Goal: Task Accomplishment & Management: Manage account settings

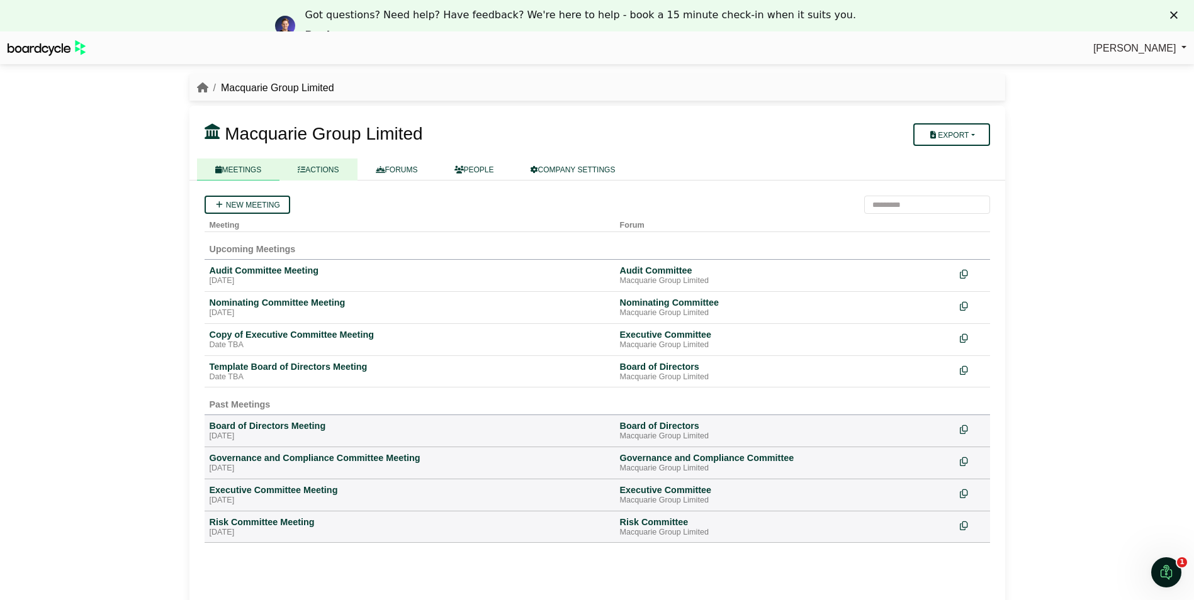
click at [317, 168] on link "ACTIONS" at bounding box center [317, 170] width 77 height 22
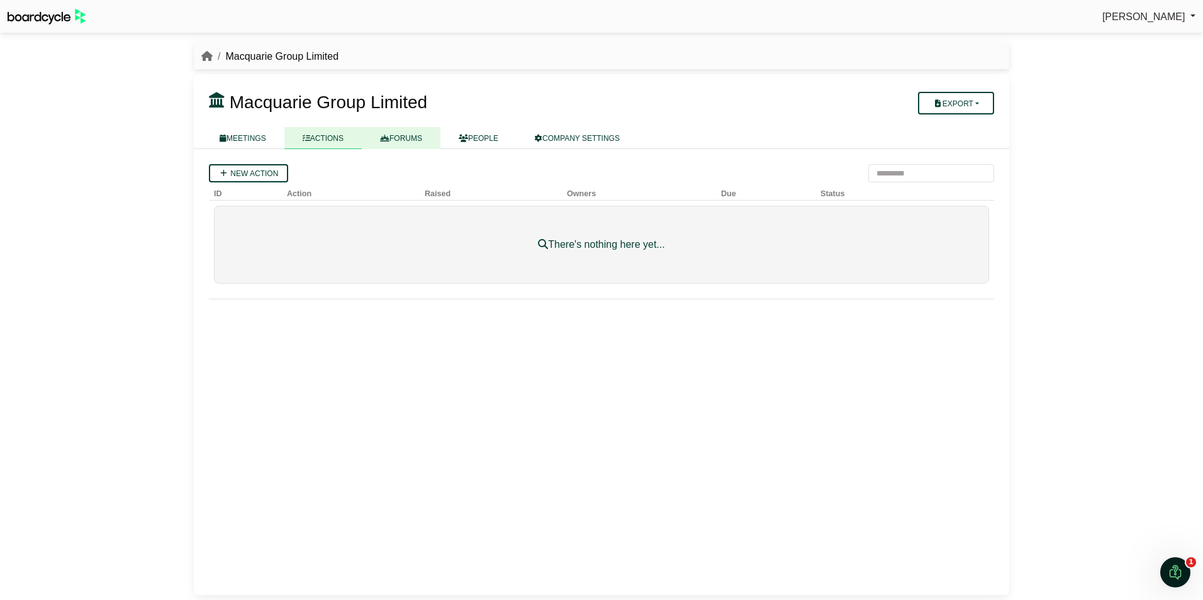
click at [407, 133] on link "FORUMS" at bounding box center [401, 138] width 79 height 22
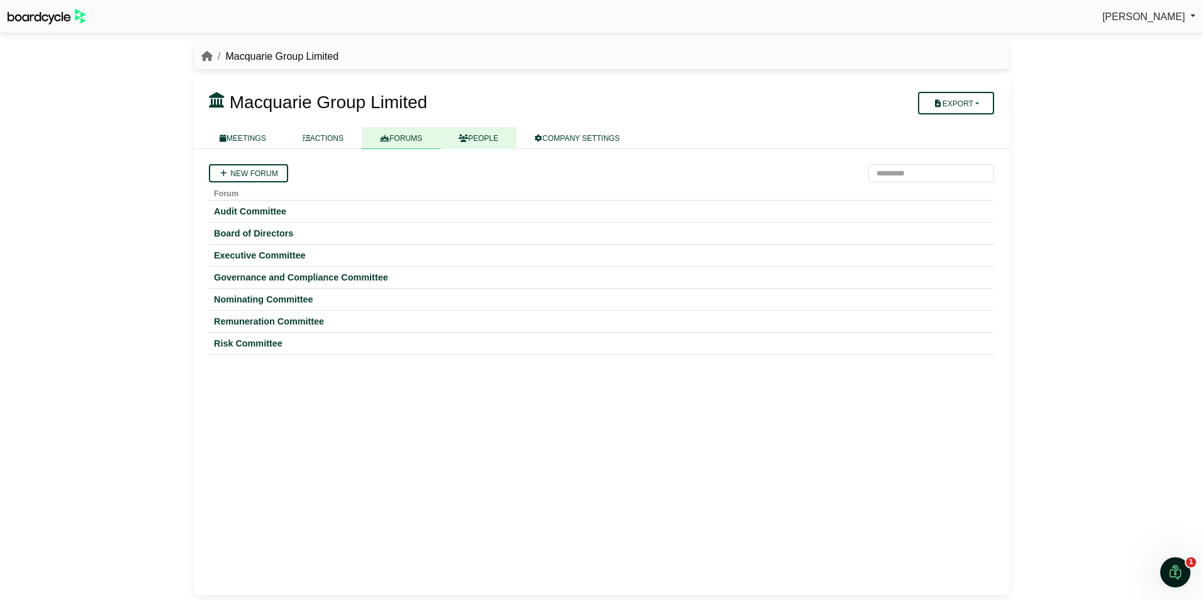
click at [479, 132] on link "PEOPLE" at bounding box center [479, 138] width 76 height 22
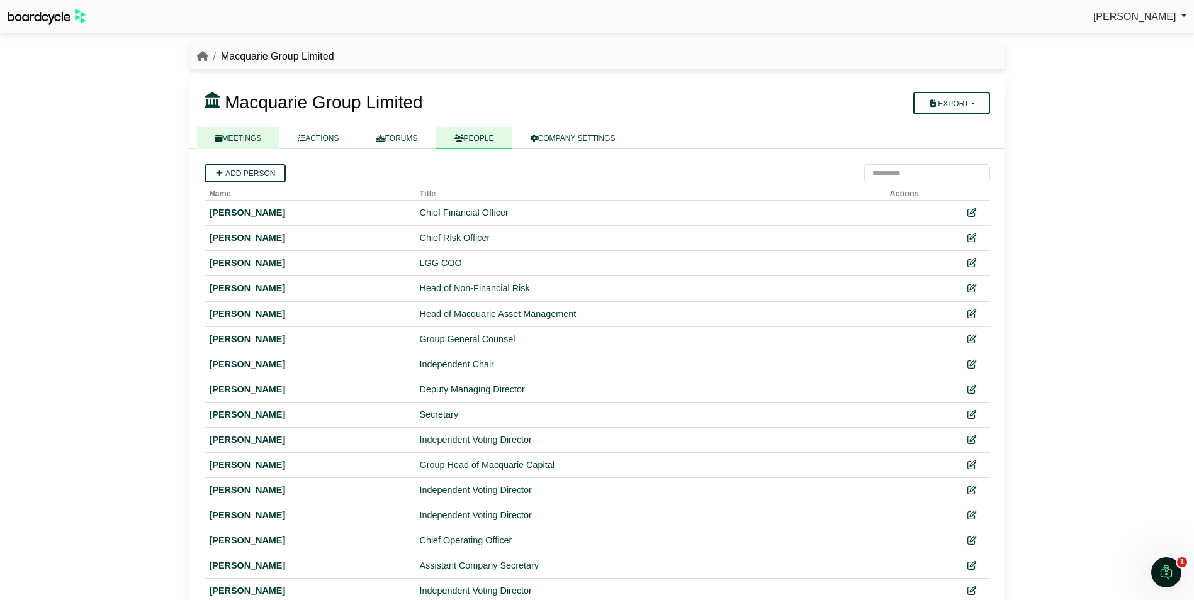
click at [256, 142] on link "MEETINGS" at bounding box center [238, 138] width 83 height 22
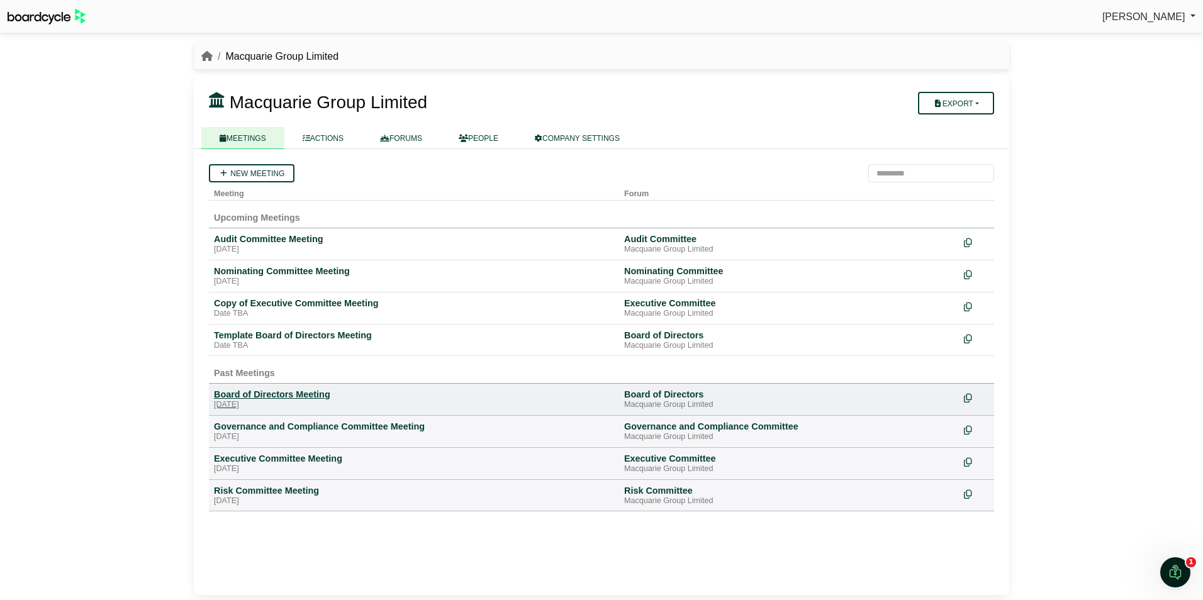
click at [258, 393] on div "Board of Directors Meeting" at bounding box center [414, 394] width 400 height 11
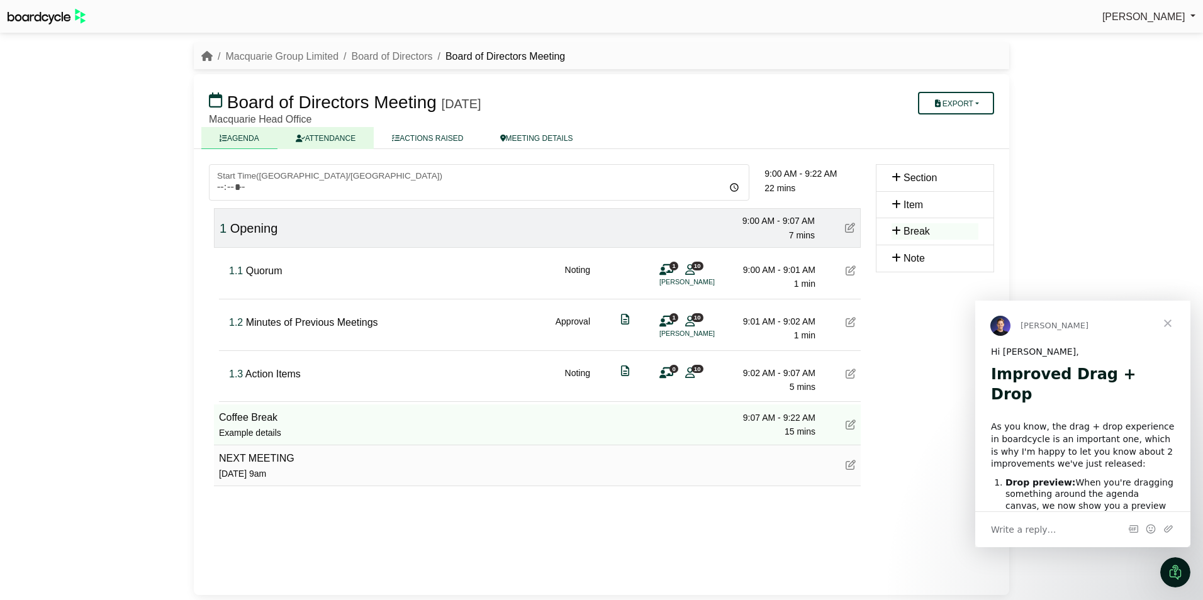
click at [309, 144] on link "ATTENDANCE" at bounding box center [326, 138] width 96 height 22
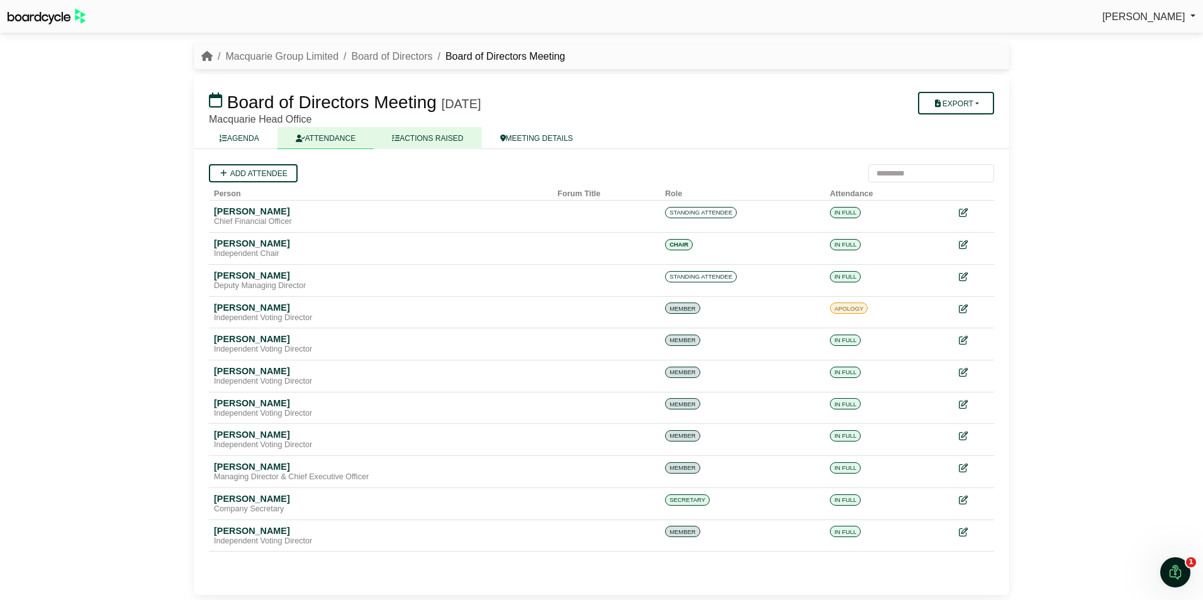
click at [414, 138] on link "ACTIONS RAISED" at bounding box center [428, 138] width 108 height 22
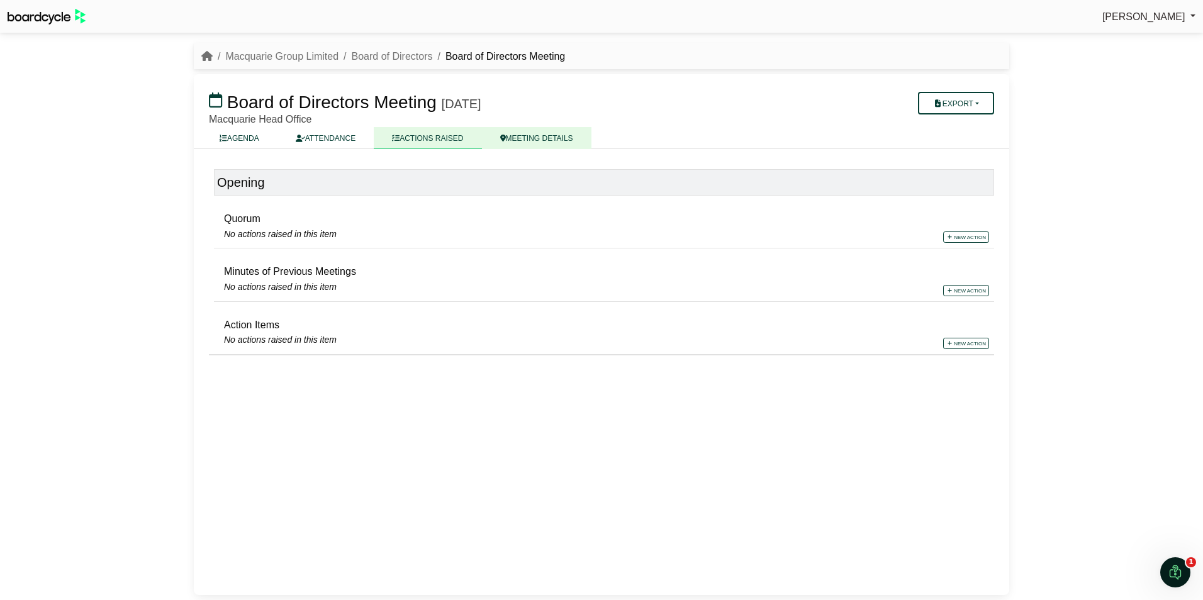
click at [522, 140] on link "MEETING DETAILS" at bounding box center [537, 138] width 110 height 22
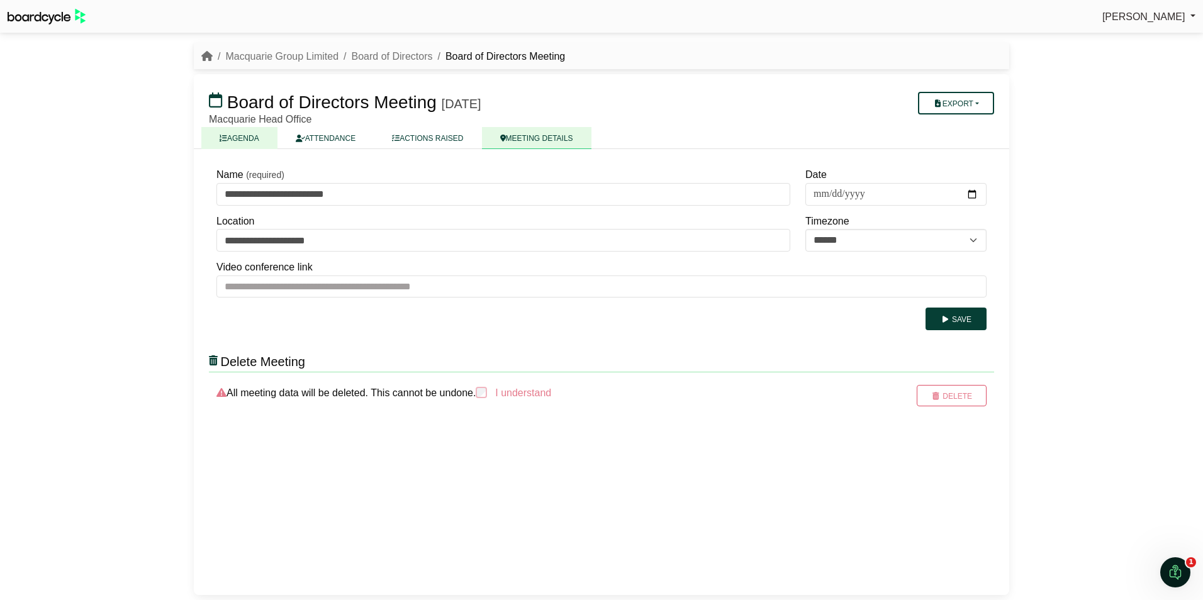
click at [254, 141] on link "AGENDA" at bounding box center [239, 138] width 76 height 22
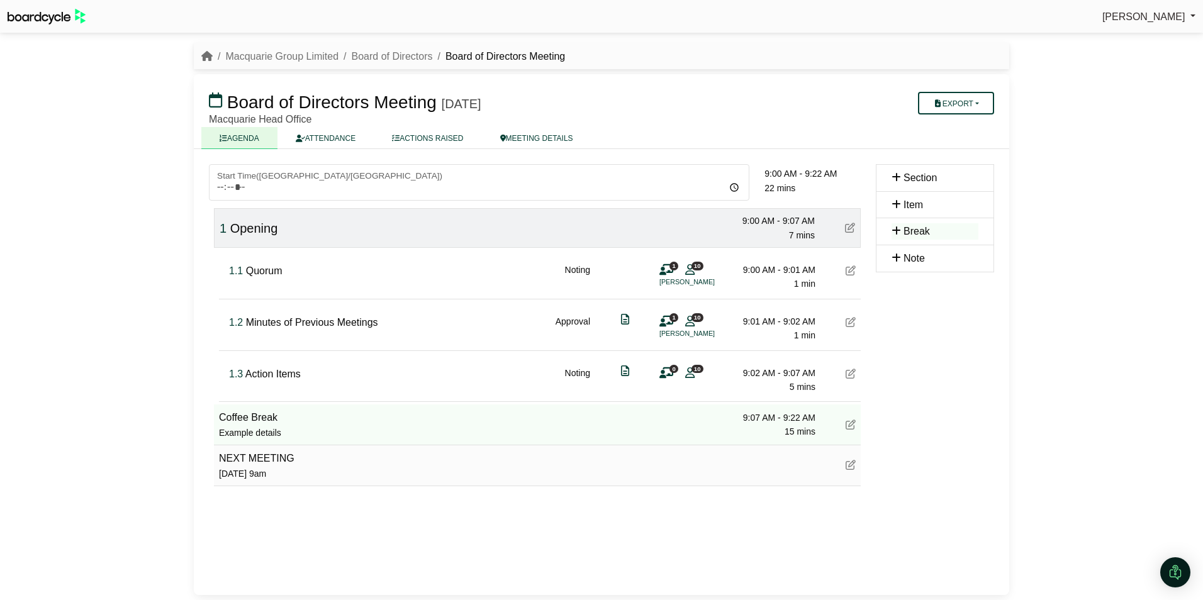
click at [958, 103] on button "Export" at bounding box center [956, 103] width 76 height 23
click at [139, 356] on div "[PERSON_NAME] Sign Out Macquarie Group Limited Board of Directors Board of Dire…" at bounding box center [601, 300] width 1203 height 600
click at [853, 324] on icon at bounding box center [851, 322] width 10 height 10
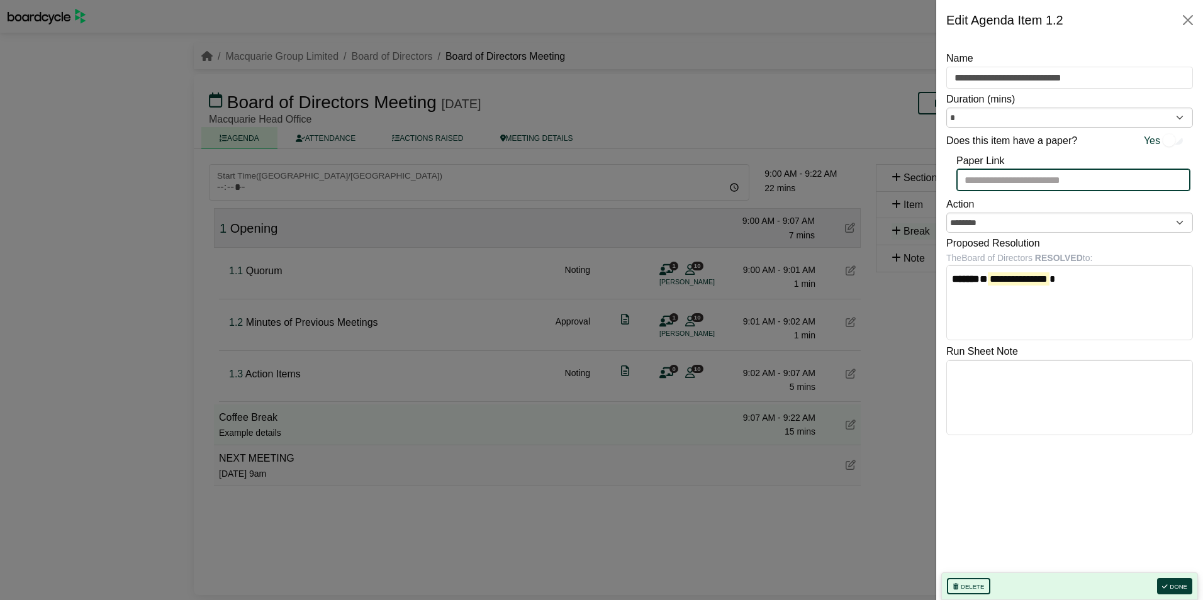
click at [1008, 179] on input "Paper Link" at bounding box center [1074, 180] width 234 height 23
click at [1063, 385] on body "[PERSON_NAME] Sign Out Macquarie Group Limited Board of Directors Board of Dire…" at bounding box center [601, 300] width 1203 height 600
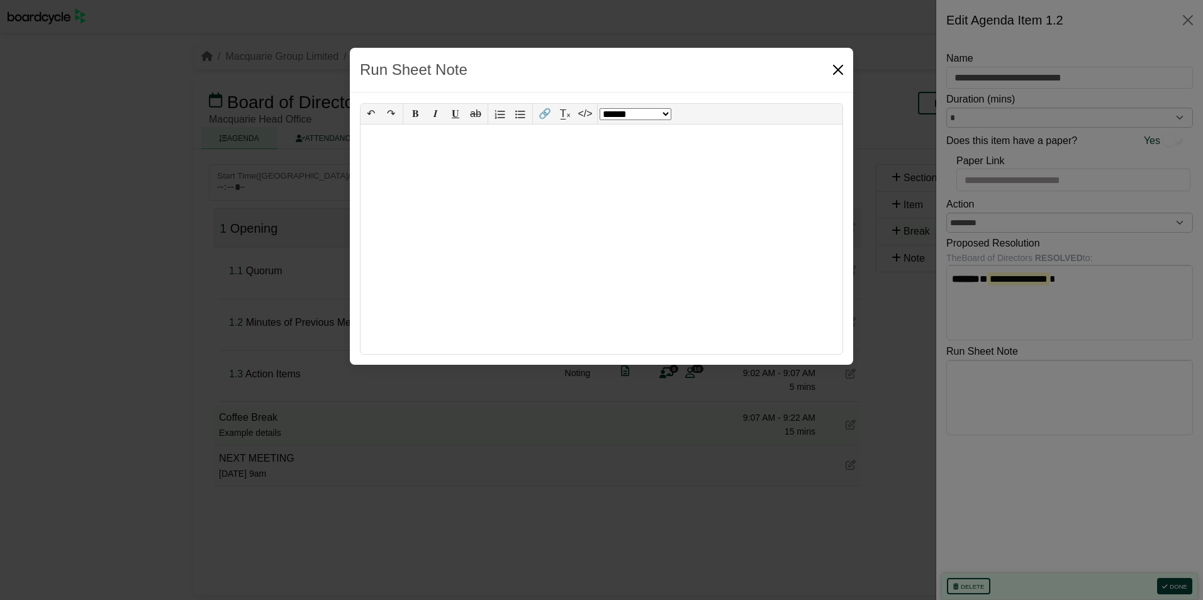
click at [840, 73] on button "Close" at bounding box center [838, 70] width 20 height 20
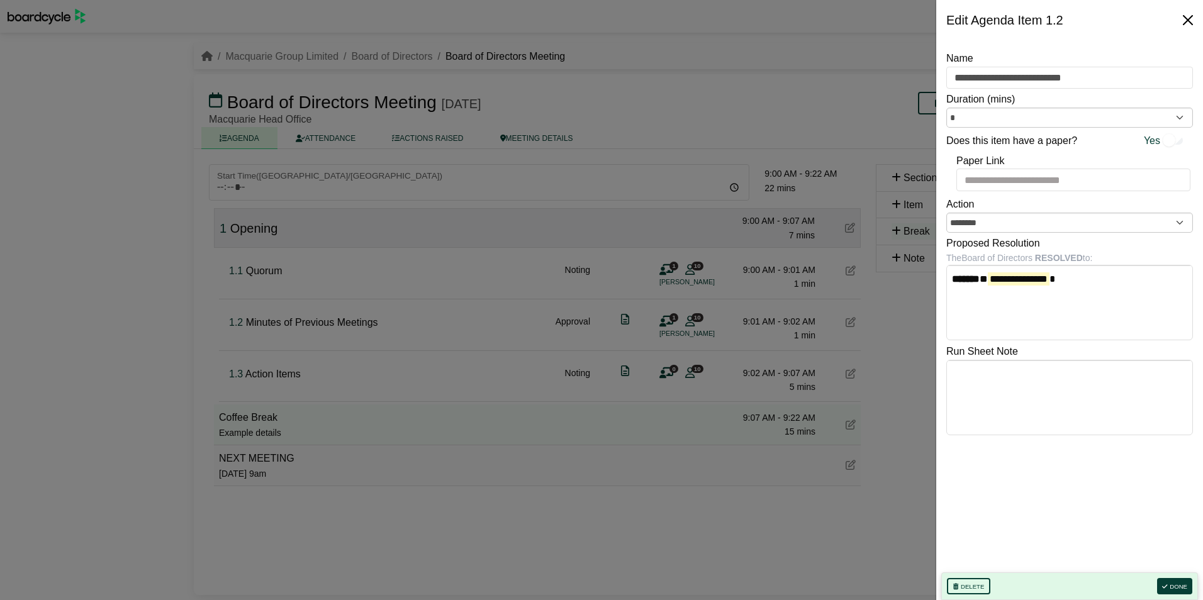
click at [1180, 16] on button "Close" at bounding box center [1188, 20] width 20 height 20
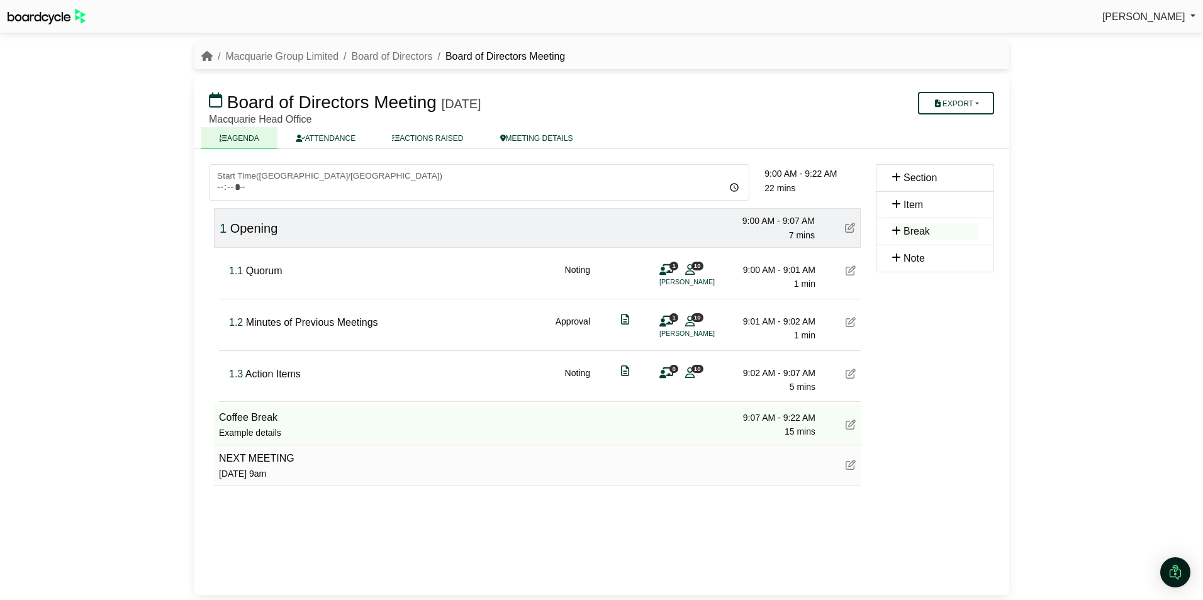
click at [671, 322] on icon at bounding box center [667, 322] width 14 height 1
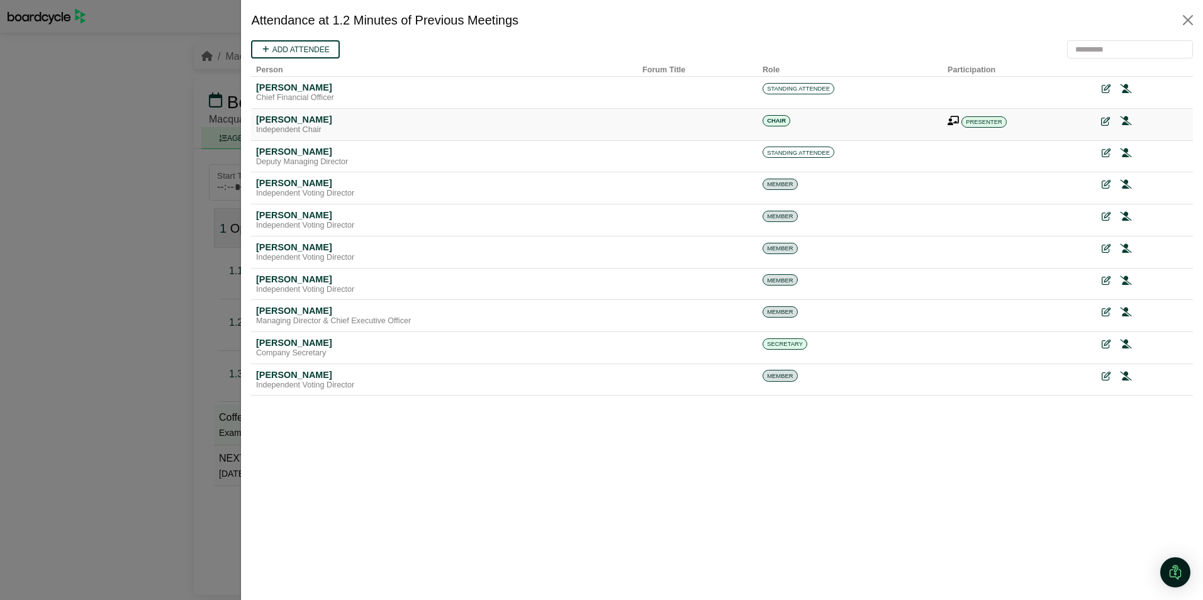
click at [1104, 122] on icon at bounding box center [1105, 121] width 9 height 9
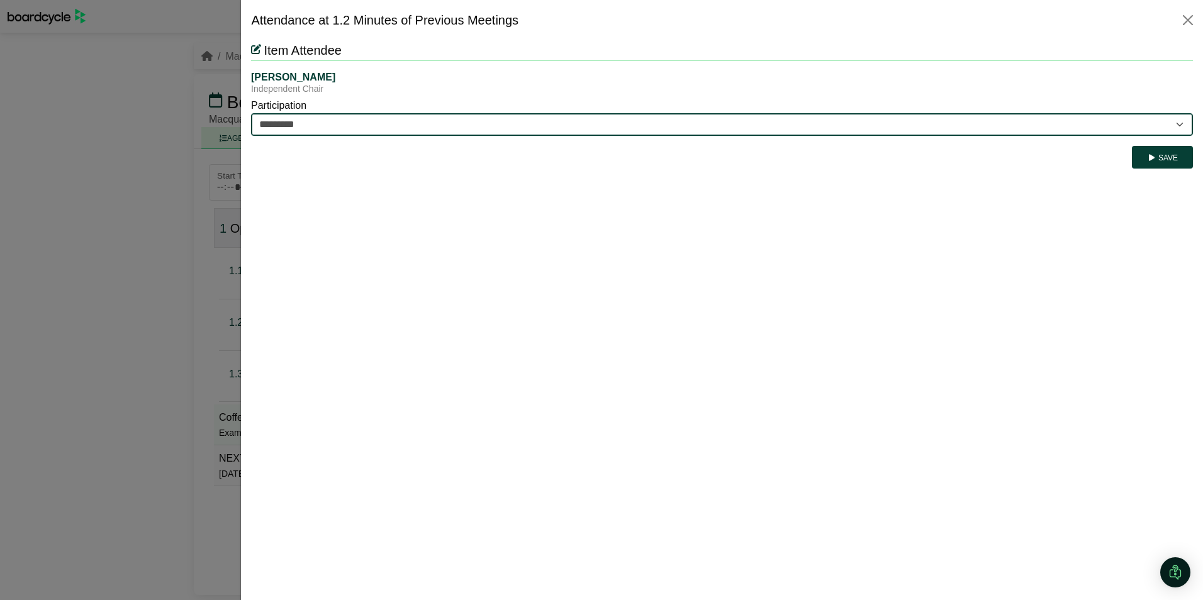
click at [1176, 125] on select "********* ********" at bounding box center [722, 124] width 942 height 23
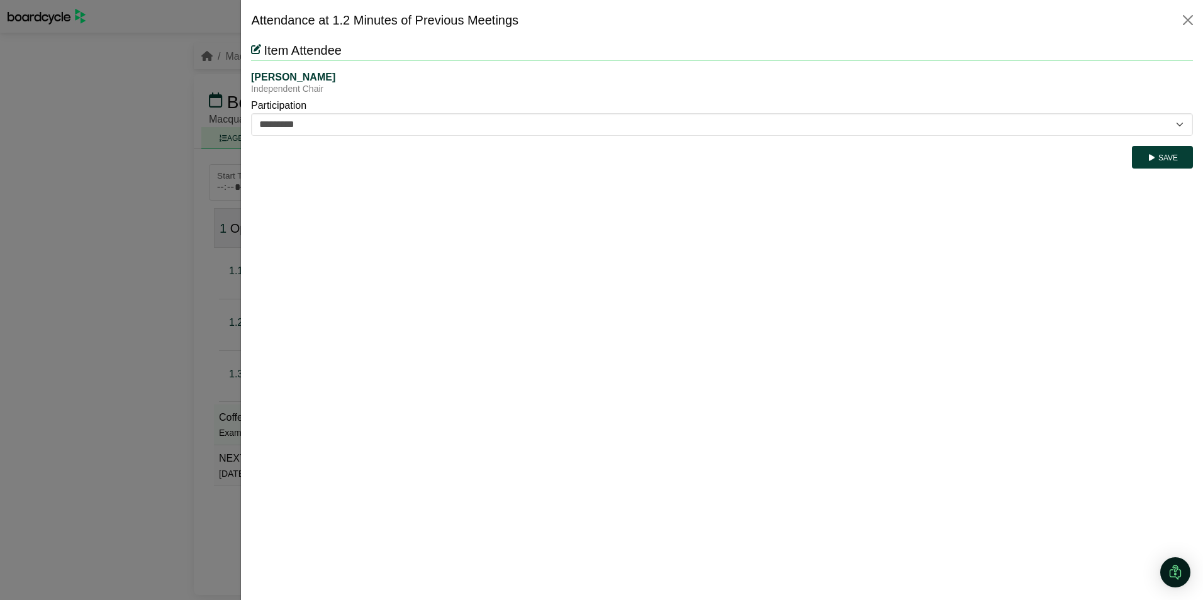
click at [998, 174] on html "Item Attendee Glenn Stevens Independent Chair Participation ********* ******** …" at bounding box center [722, 106] width 942 height 133
click at [1191, 21] on button "Close" at bounding box center [1188, 20] width 20 height 20
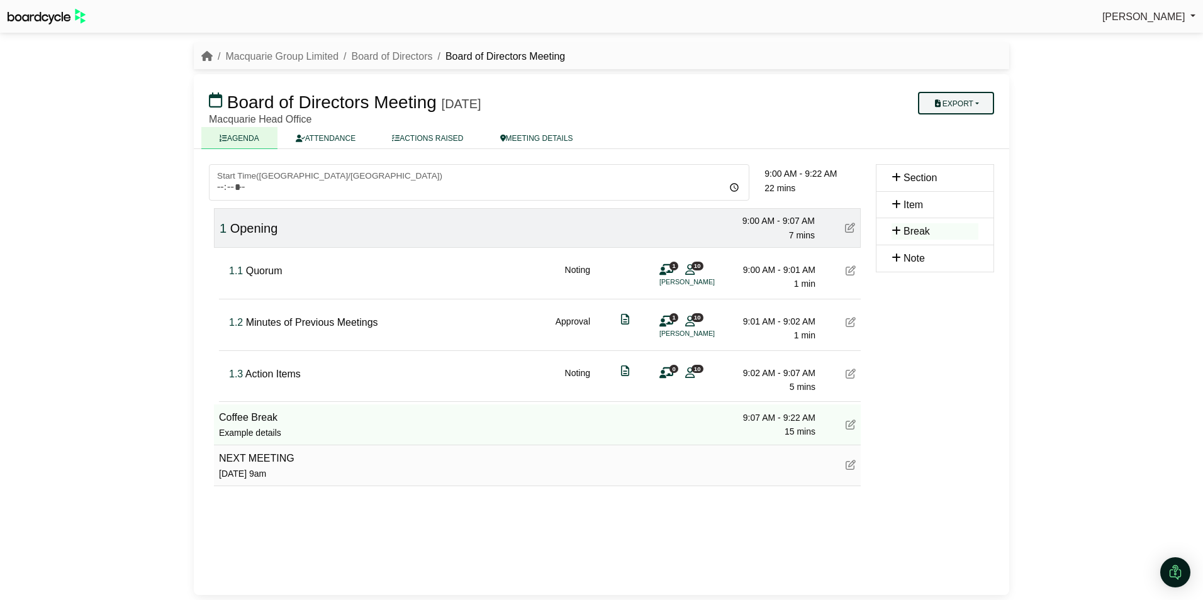
click at [934, 101] on icon "button" at bounding box center [937, 104] width 9 height 8
click at [103, 200] on div "Brittany Harding Sign Out Macquarie Group Limited Board of Directors Board of D…" at bounding box center [601, 300] width 1203 height 600
click at [376, 51] on link "Board of Directors" at bounding box center [392, 56] width 81 height 11
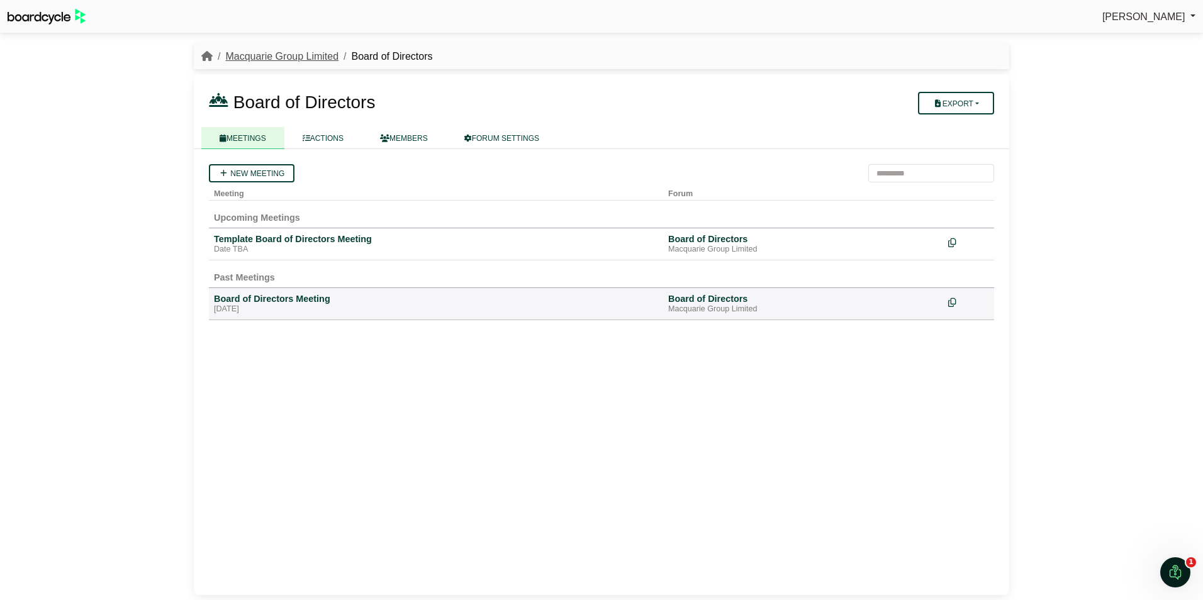
click at [278, 55] on link "Macquarie Group Limited" at bounding box center [281, 56] width 113 height 11
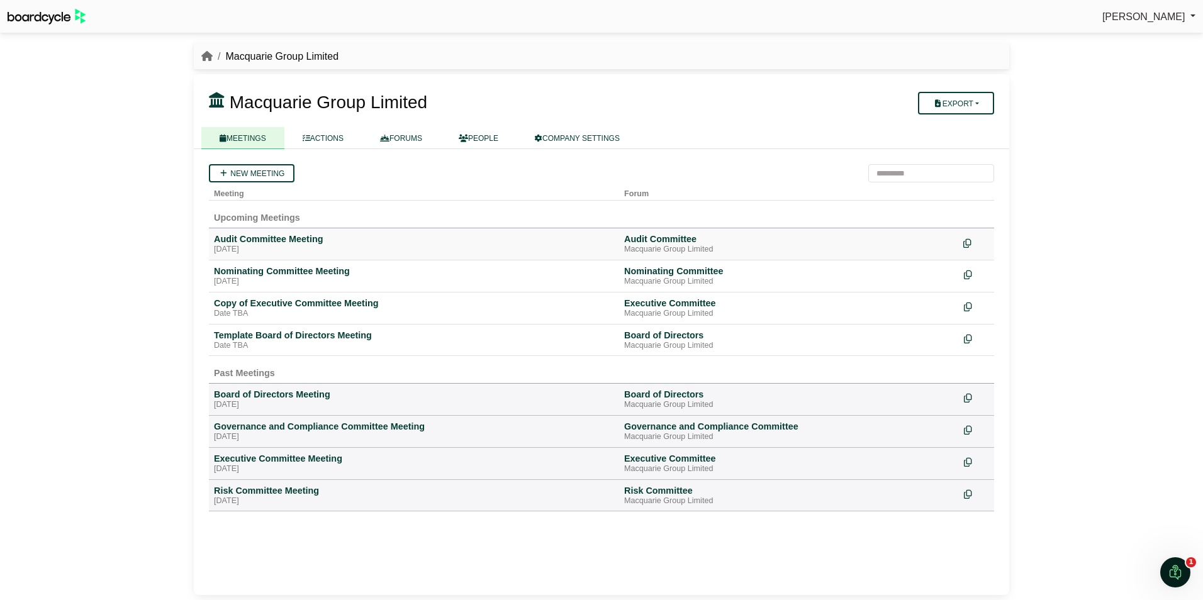
click at [966, 242] on icon at bounding box center [968, 243] width 8 height 9
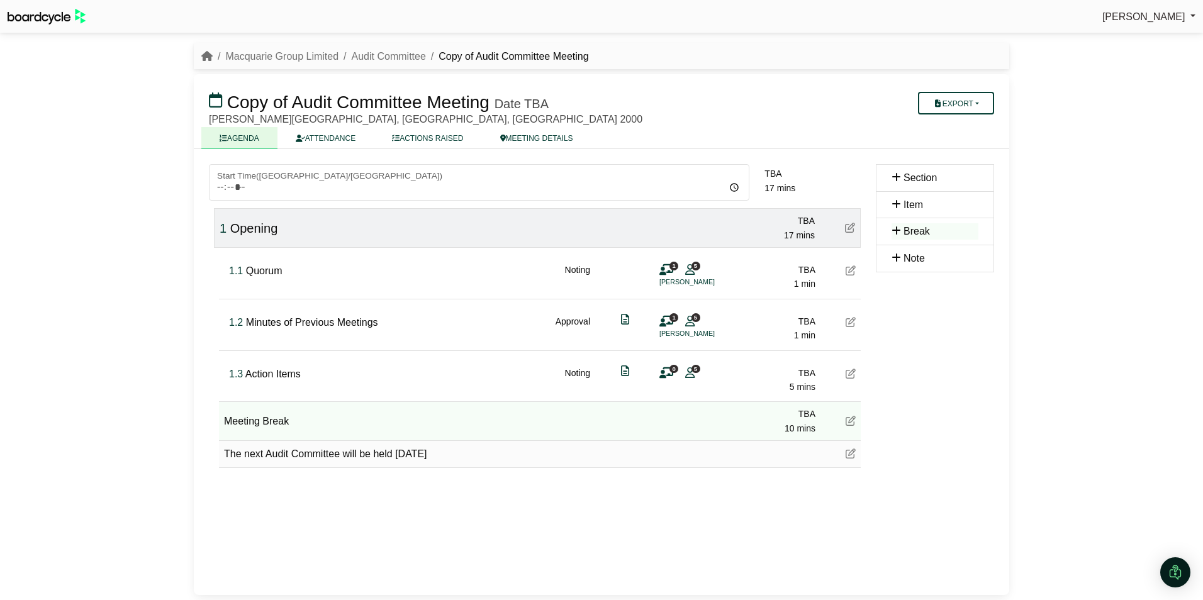
drag, startPoint x: 447, startPoint y: 58, endPoint x: 611, endPoint y: 41, distance: 164.5
click at [611, 41] on div "Macquarie Group Limited Audit Committee Copy of Audit Committee Meeting Copy of…" at bounding box center [601, 319] width 831 height 563
click at [388, 53] on link "Audit Committee" at bounding box center [389, 56] width 74 height 11
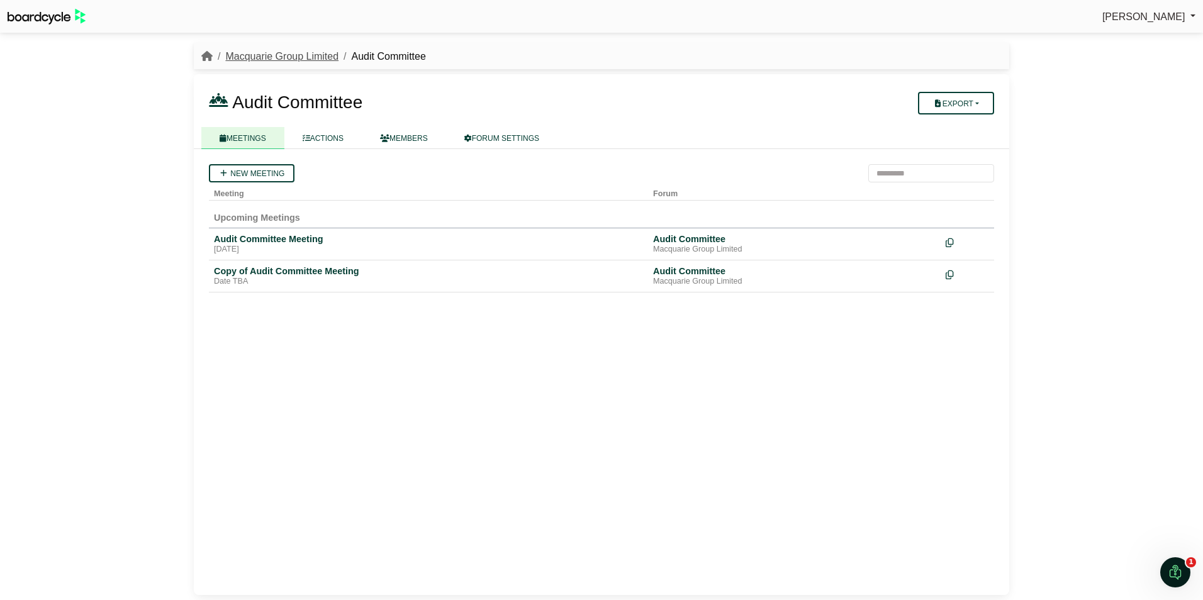
click at [247, 55] on link "Macquarie Group Limited" at bounding box center [281, 56] width 113 height 11
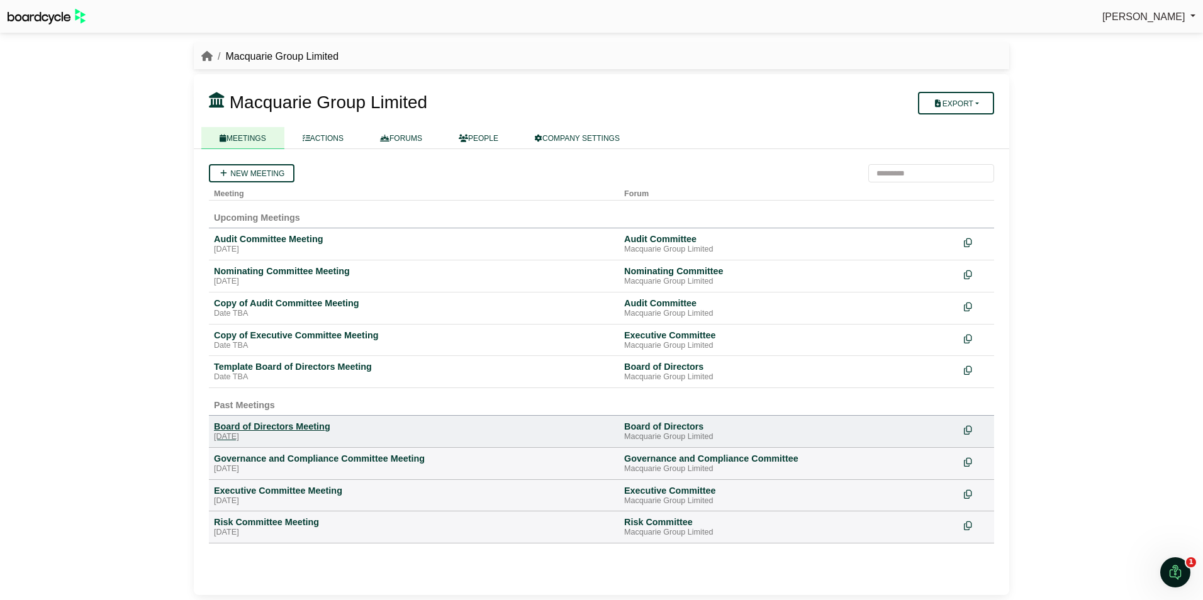
click at [300, 423] on div "Board of Directors Meeting" at bounding box center [414, 426] width 400 height 11
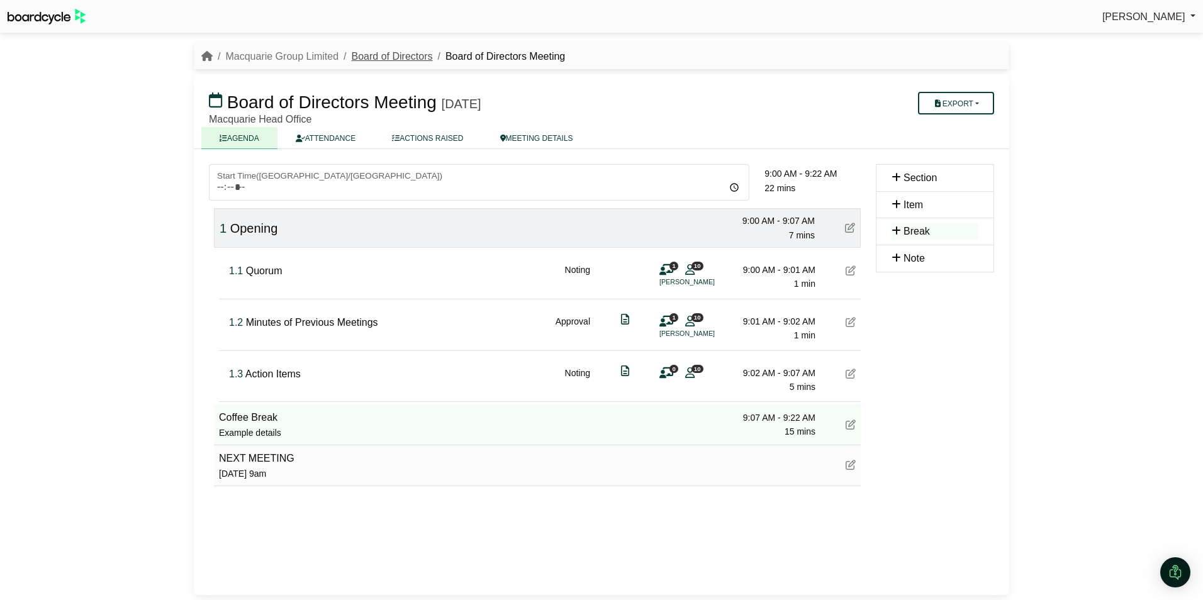
click at [389, 54] on link "Board of Directors" at bounding box center [392, 56] width 81 height 11
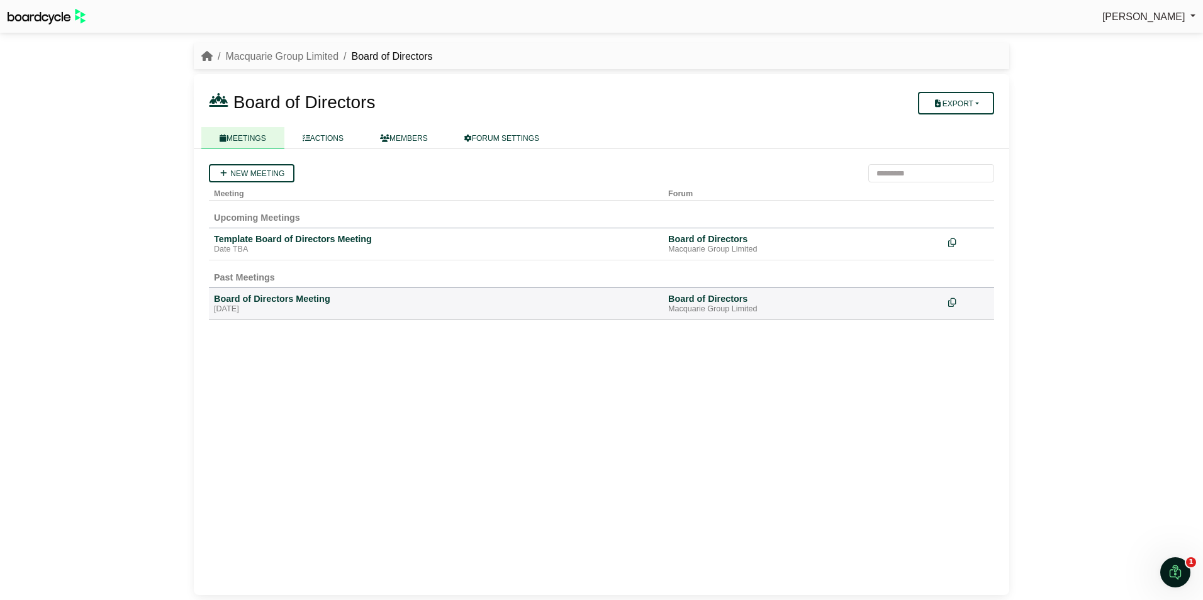
click at [240, 140] on link "MEETINGS" at bounding box center [242, 138] width 83 height 22
click at [301, 55] on link "Macquarie Group Limited" at bounding box center [281, 56] width 113 height 11
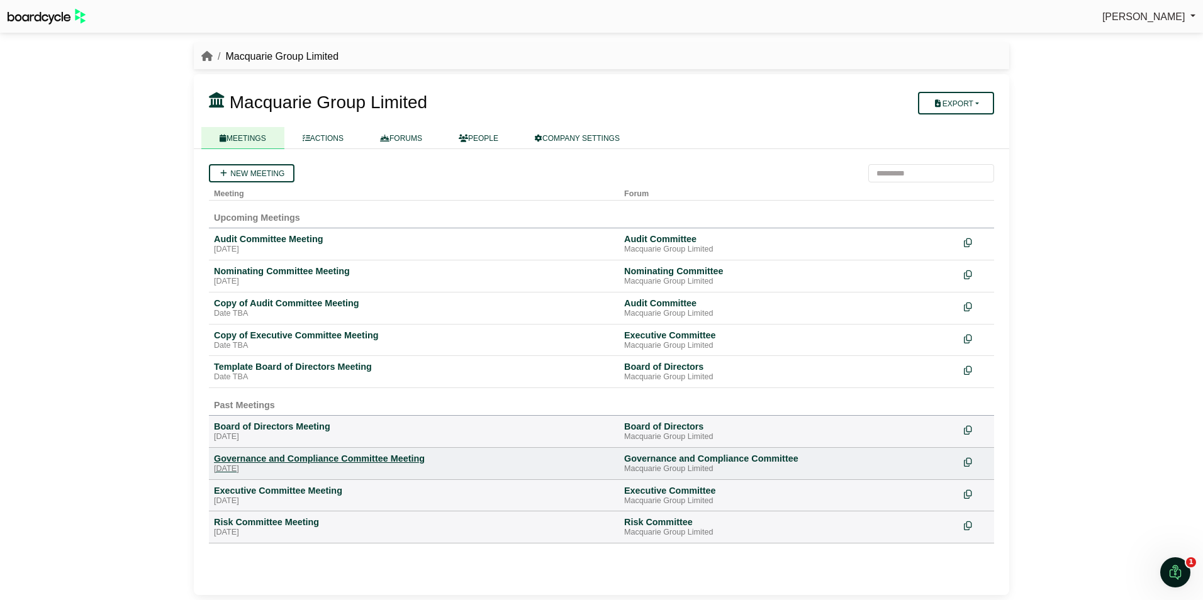
click at [361, 454] on div "Governance and Compliance Committee Meeting" at bounding box center [414, 458] width 400 height 11
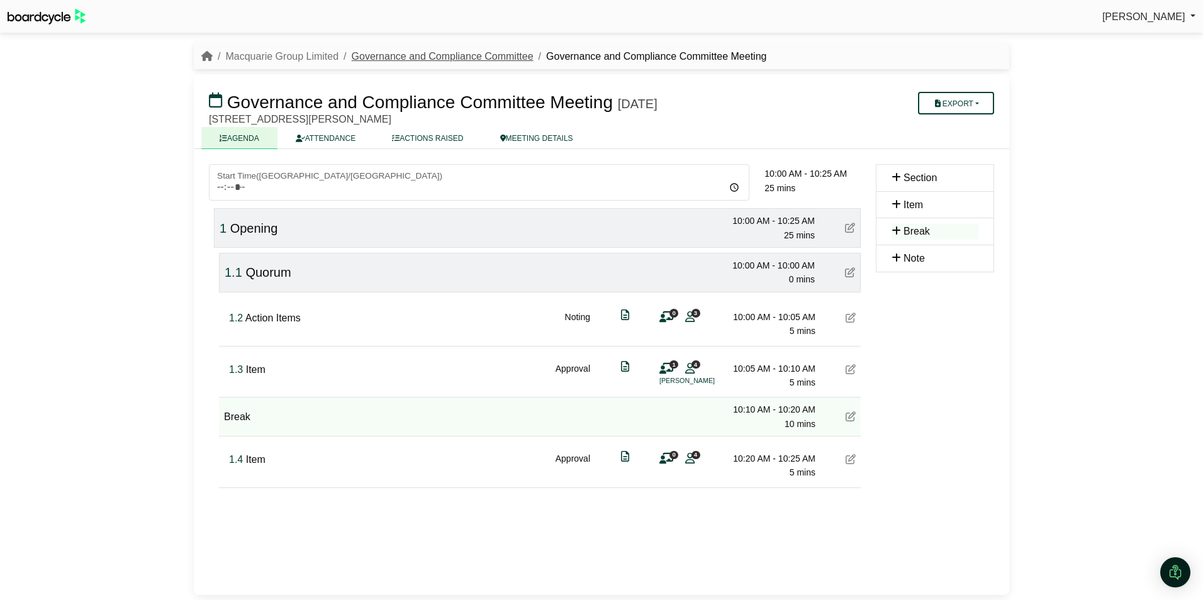
click at [431, 55] on link "Governance and Compliance Committee" at bounding box center [443, 56] width 182 height 11
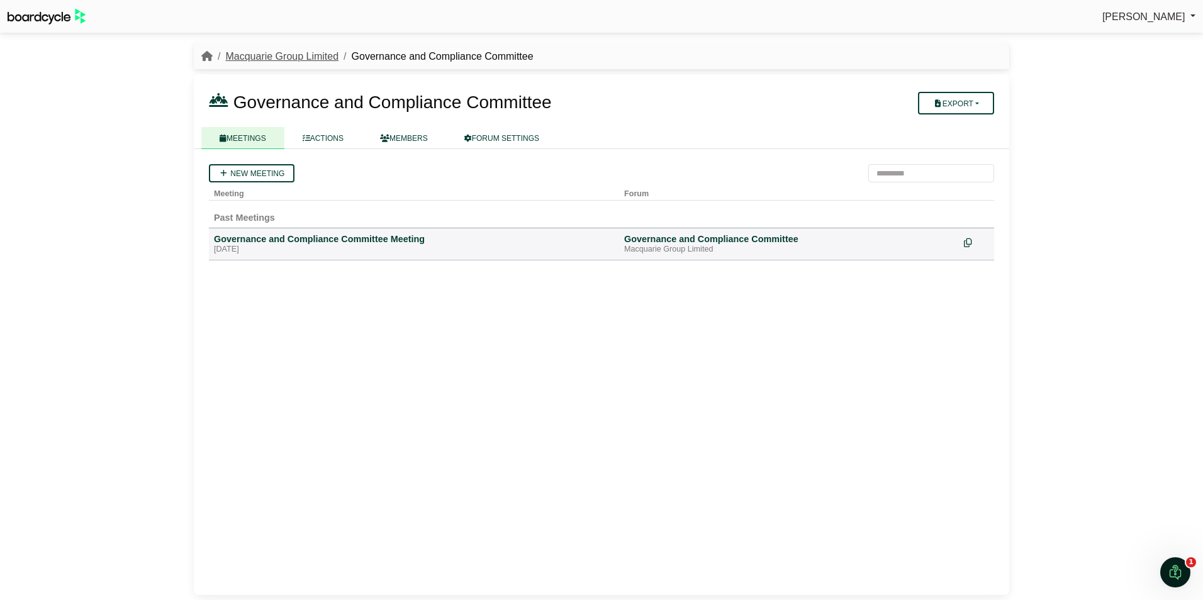
click at [312, 54] on link "Macquarie Group Limited" at bounding box center [281, 56] width 113 height 11
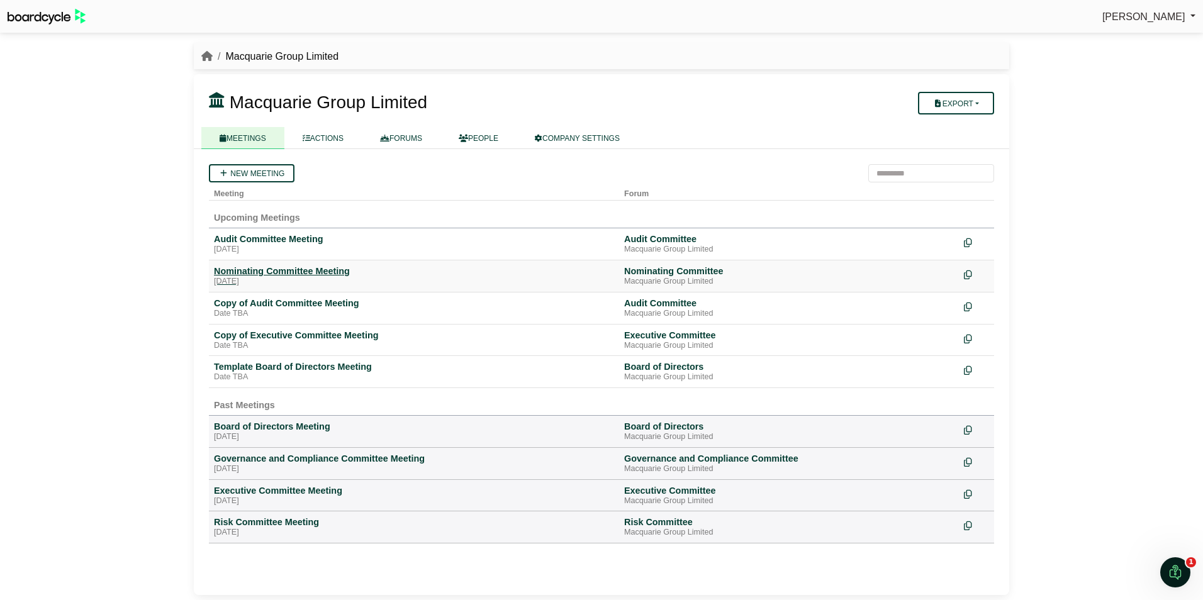
click at [303, 274] on div "Nominating Committee Meeting" at bounding box center [414, 271] width 400 height 11
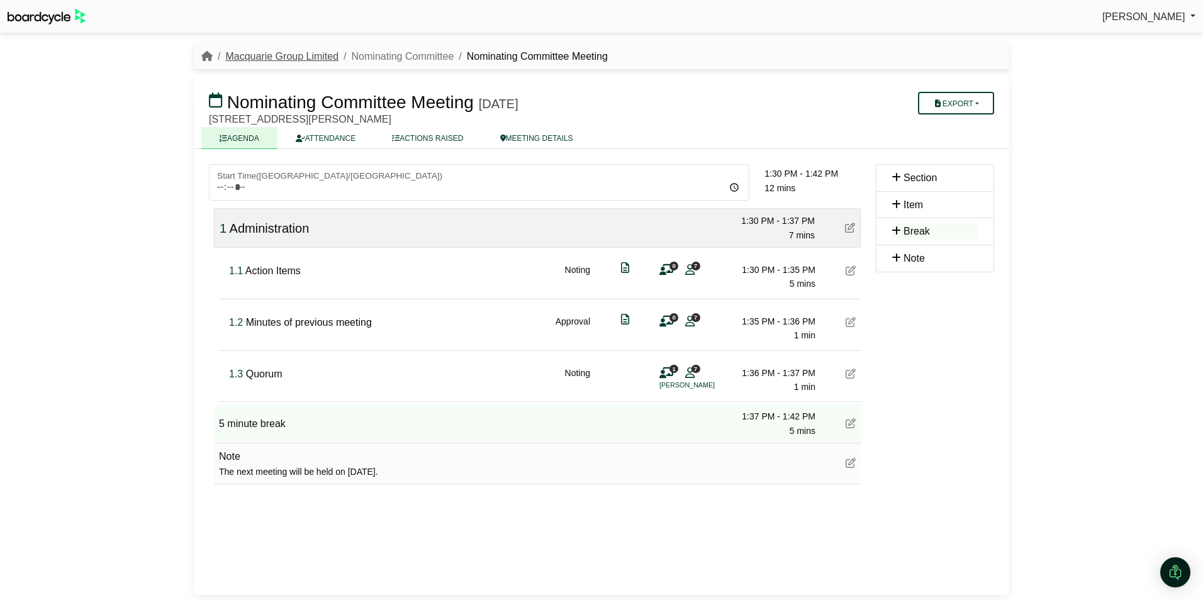
click at [257, 55] on link "Macquarie Group Limited" at bounding box center [281, 56] width 113 height 11
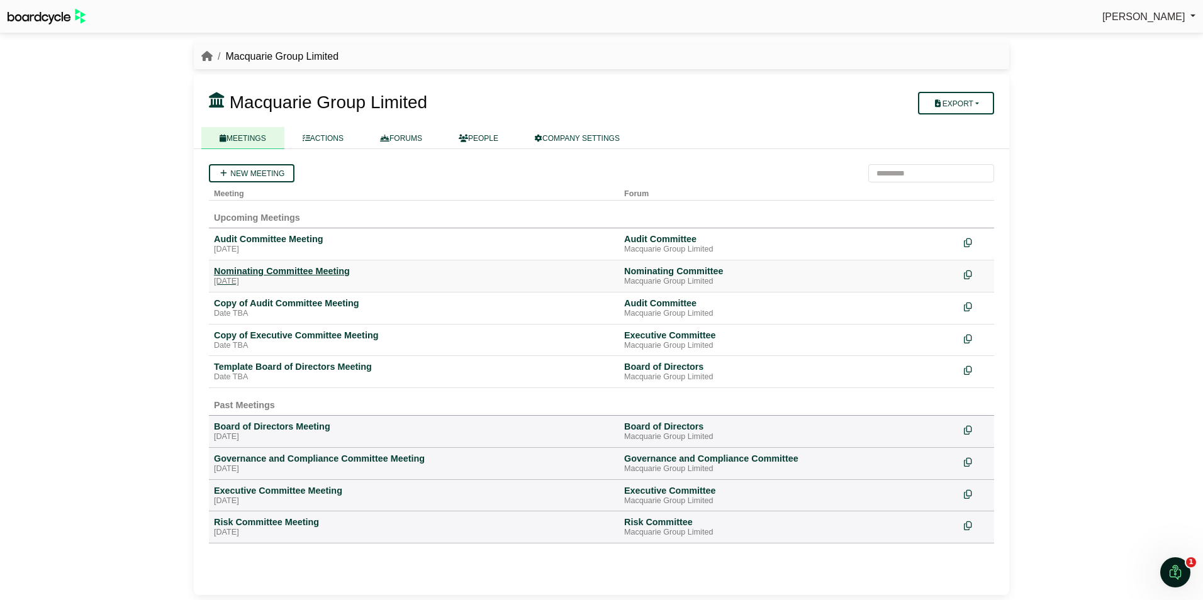
click at [279, 273] on div "Nominating Committee Meeting" at bounding box center [414, 271] width 400 height 11
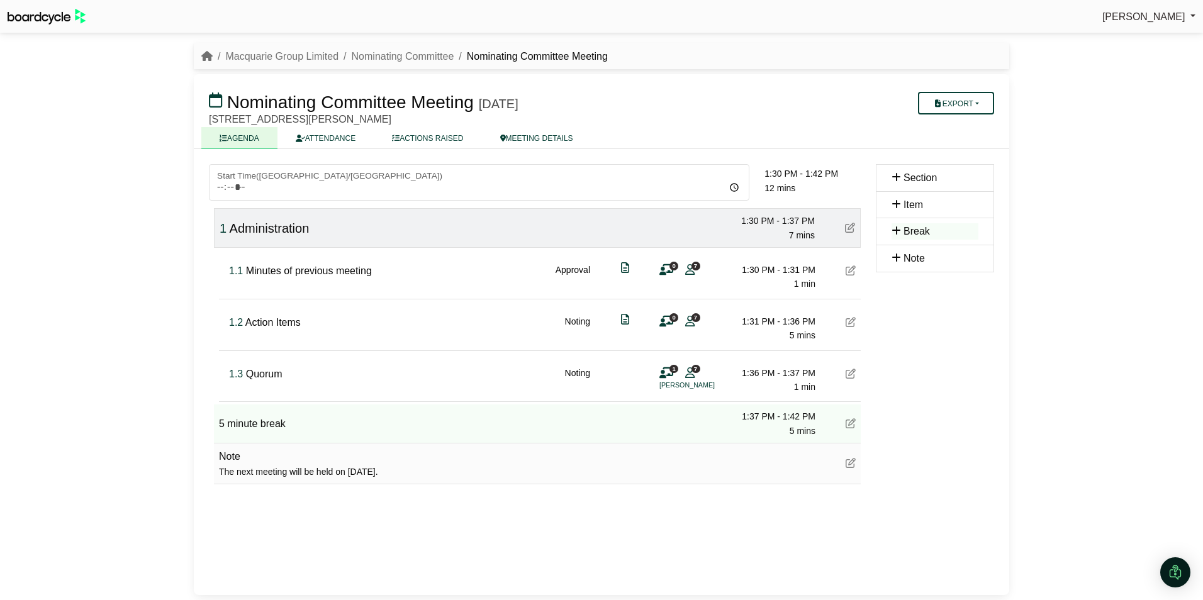
click at [708, 559] on div "***** Start Time ( [GEOGRAPHIC_DATA]/[GEOGRAPHIC_DATA] ) 09:00 10:00 11:00 12:0…" at bounding box center [602, 372] width 816 height 446
